Goal: Check status: Check status

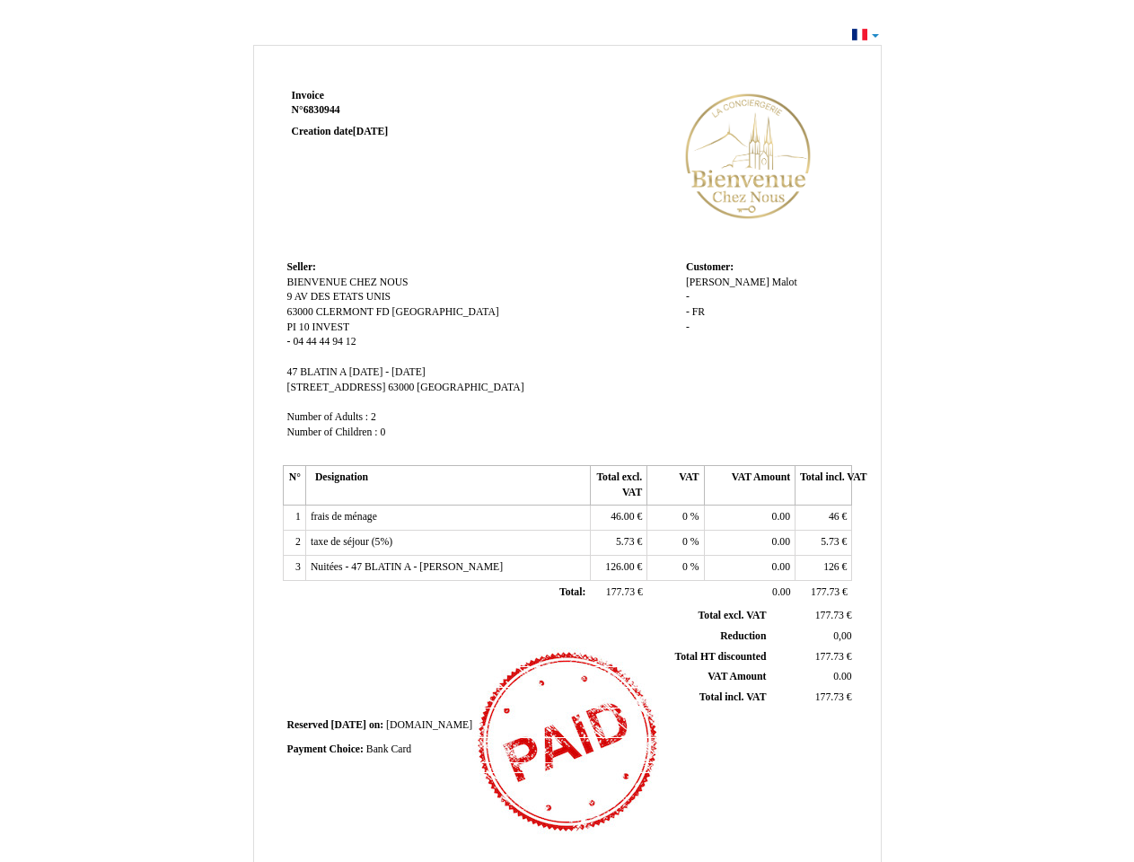
click at [308, 95] on span "Invoice" at bounding box center [308, 96] width 32 height 12
click at [324, 110] on span "6830944" at bounding box center [322, 110] width 37 height 12
click at [302, 267] on span "Seller:" at bounding box center [301, 267] width 29 height 12
click at [348, 282] on span "BIENVENUE CHEZ NOUS" at bounding box center [347, 283] width 121 height 12
click at [340, 296] on span "9 AV DES ETATS UNIS" at bounding box center [339, 297] width 104 height 12
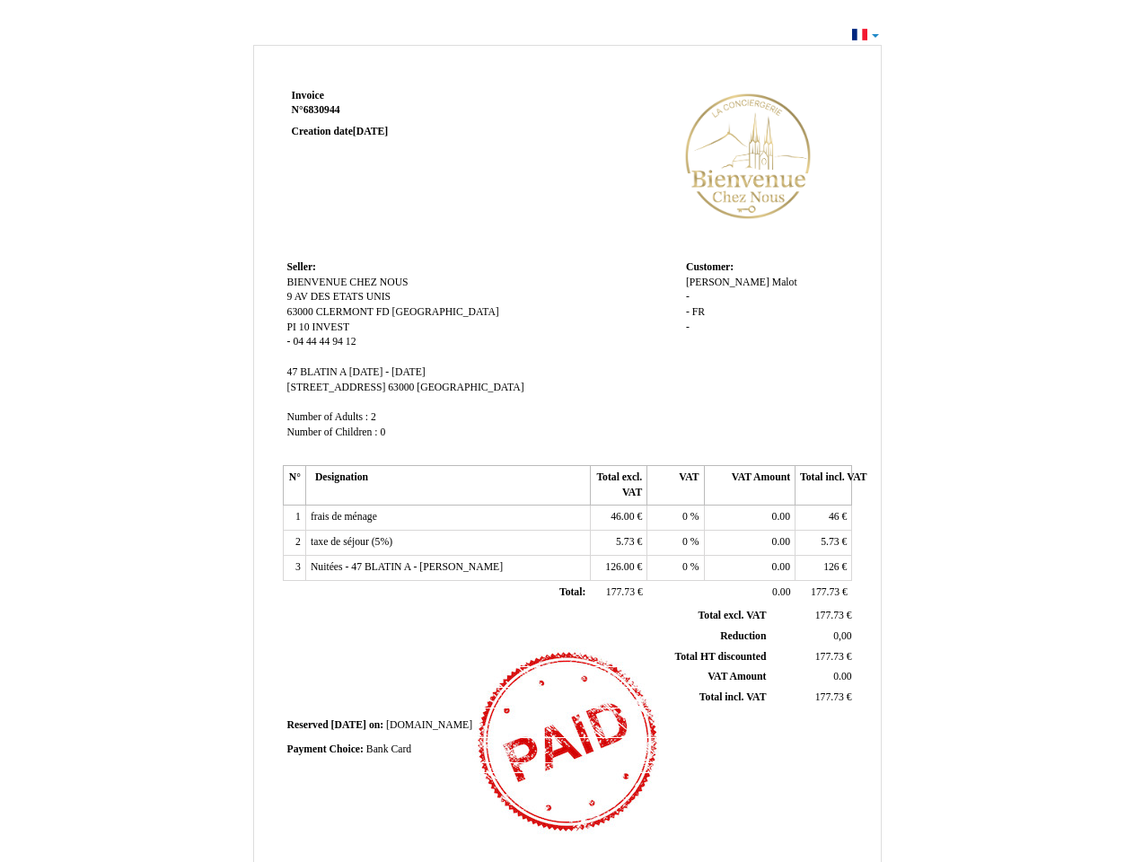
click at [302, 312] on span "63000" at bounding box center [300, 312] width 26 height 12
click at [354, 312] on span "CLERMONT FD" at bounding box center [353, 312] width 74 height 12
click at [407, 312] on span "[GEOGRAPHIC_DATA]" at bounding box center [446, 312] width 107 height 12
click at [300, 327] on span "PI 10" at bounding box center [298, 328] width 22 height 12
click at [331, 327] on span "INVEST" at bounding box center [331, 328] width 38 height 12
